Goal: Task Accomplishment & Management: Manage account settings

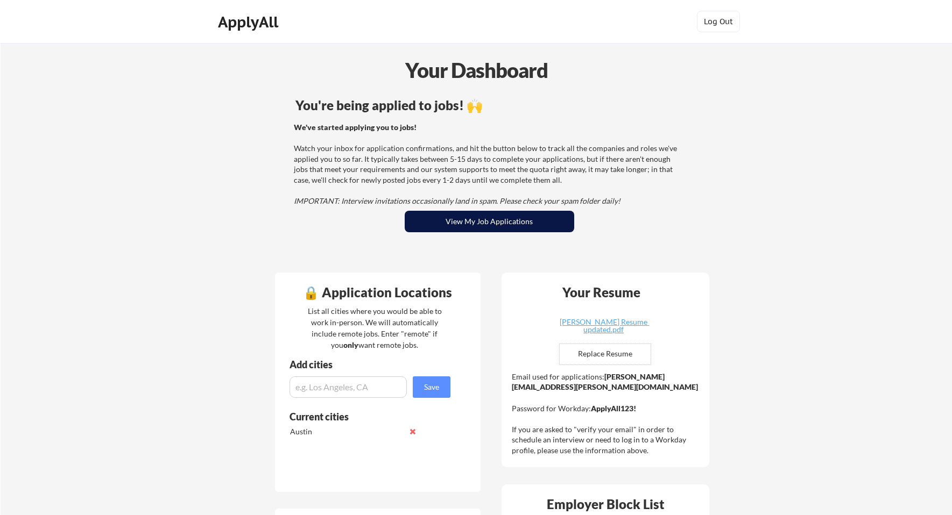
click at [501, 219] on button "View My Job Applications" at bounding box center [489, 222] width 169 height 22
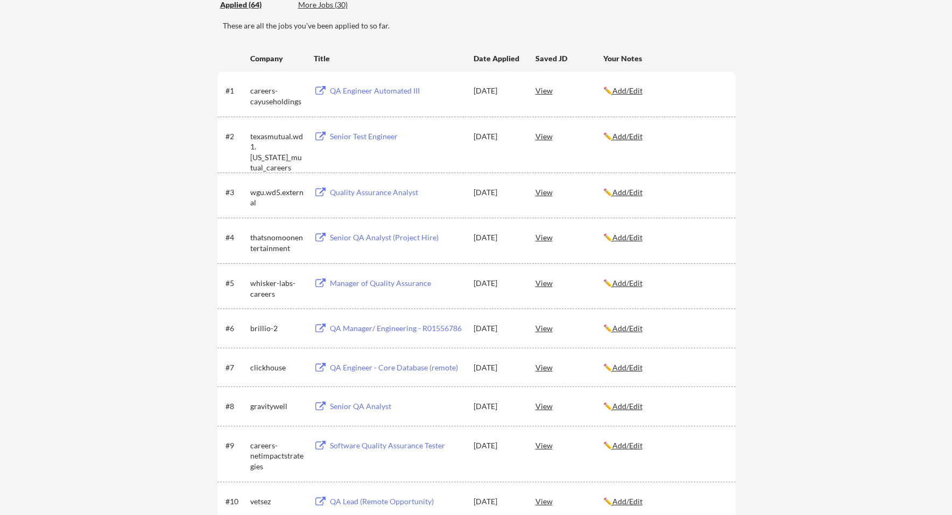
scroll to position [143, 0]
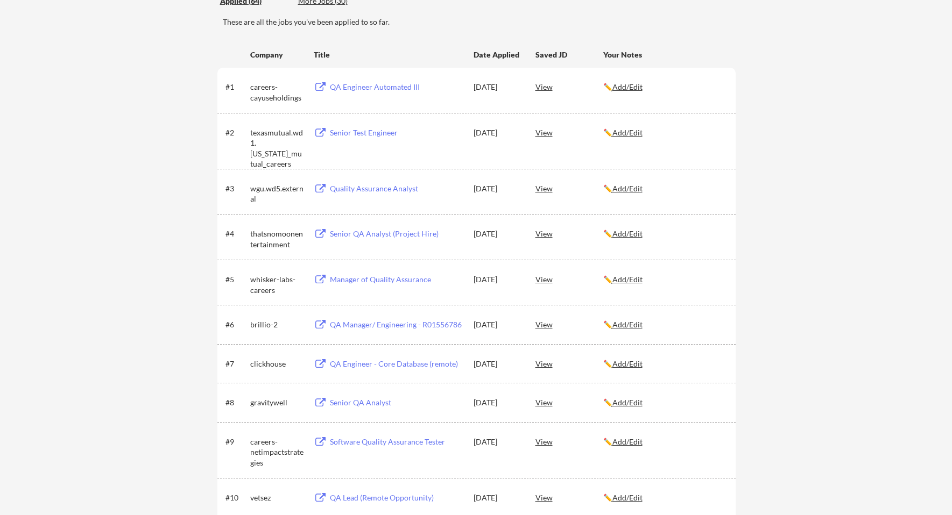
click at [394, 322] on div "QA Manager/ Engineering - R01556786" at bounding box center [396, 325] width 133 height 11
click at [375, 280] on div "Manager of Quality Assurance" at bounding box center [396, 279] width 133 height 11
click at [395, 237] on div "Senior QA Analyst (Project Hire)" at bounding box center [396, 234] width 133 height 11
click at [377, 189] on div "Quality Assurance Analyst" at bounding box center [396, 188] width 133 height 11
click at [364, 135] on div "Senior Test Engineer" at bounding box center [396, 133] width 133 height 11
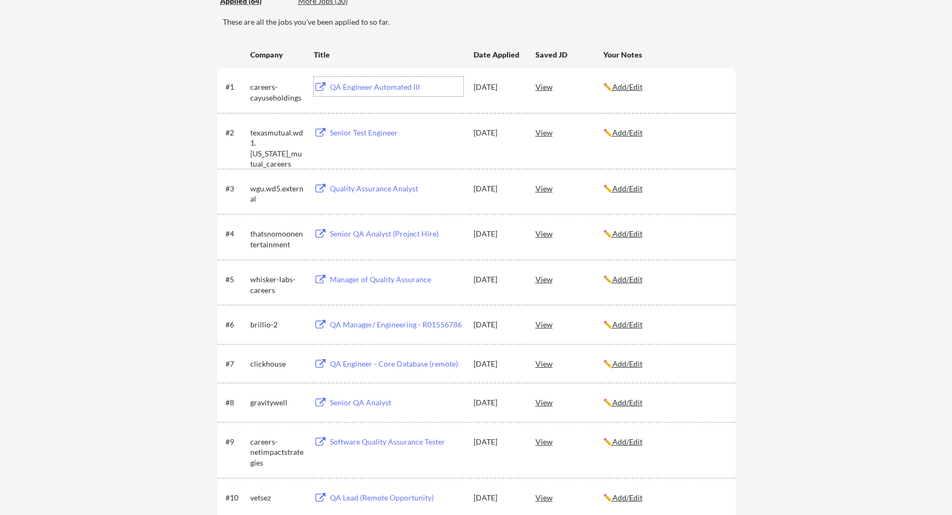
click at [404, 86] on div "QA Engineer Automated III" at bounding box center [396, 87] width 133 height 11
